Goal: Ask a question

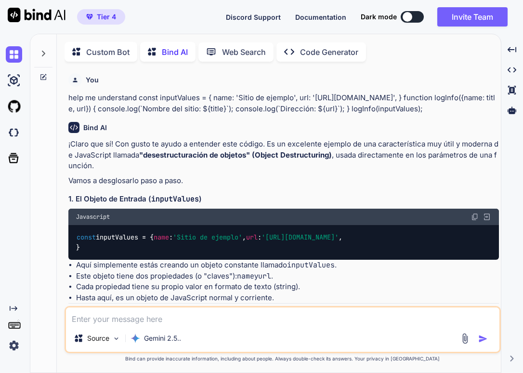
scroll to position [59, 0]
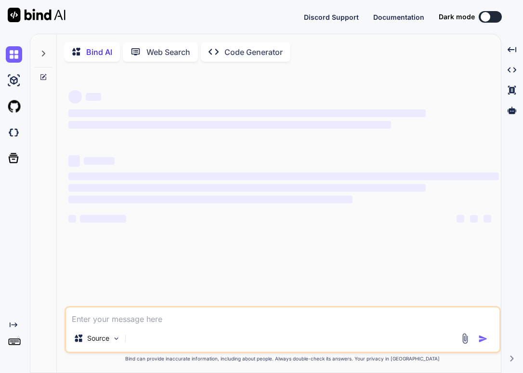
type textarea "x"
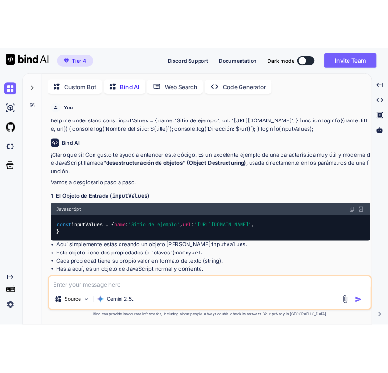
scroll to position [4, 0]
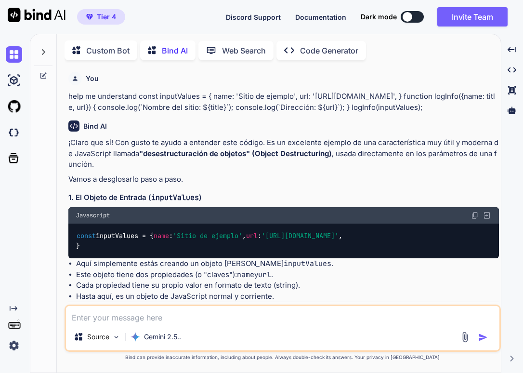
click at [133, 322] on textarea at bounding box center [283, 314] width 434 height 17
type textarea "W"
click at [46, 72] on icon at bounding box center [44, 76] width 8 height 8
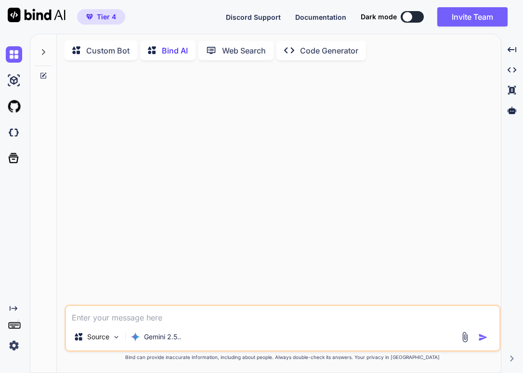
click at [83, 318] on textarea at bounding box center [283, 314] width 434 height 17
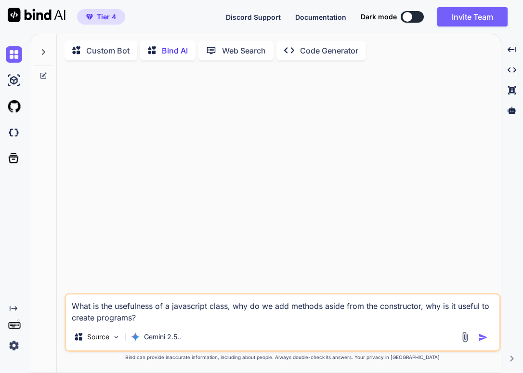
type textarea "What is the usefulness of a javascript class, why do we add methods aside from …"
click at [481, 337] on img "button" at bounding box center [484, 337] width 10 height 10
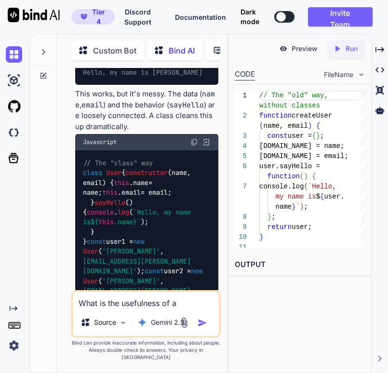
scroll to position [693, 0]
